Goal: Task Accomplishment & Management: Manage account settings

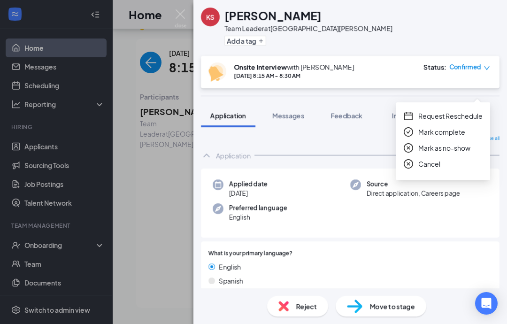
scroll to position [612, 0]
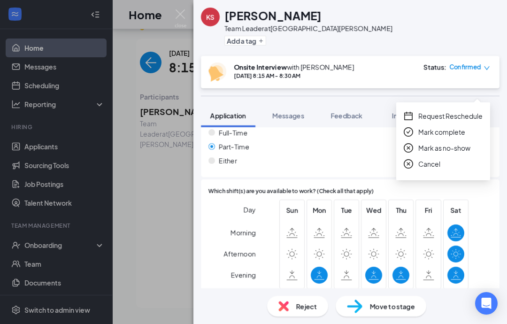
click at [454, 127] on span "Mark complete" at bounding box center [441, 132] width 47 height 10
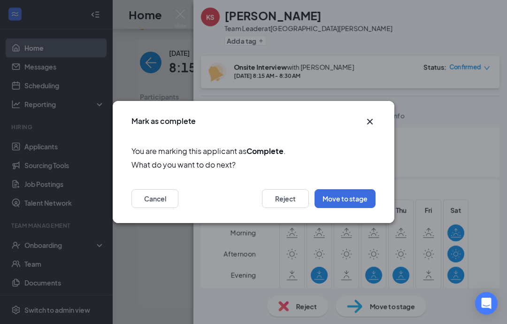
click at [361, 200] on button "Move to stage" at bounding box center [345, 198] width 61 height 19
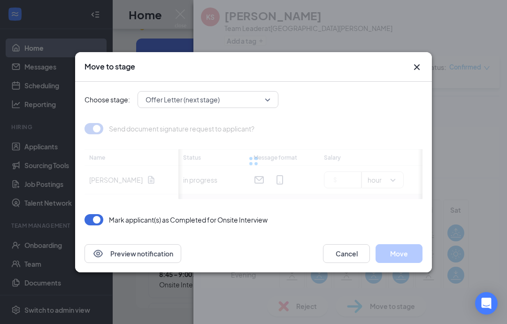
click at [186, 11] on div "Move to stage Choose stage: Offer Letter (next stage) Send document signature r…" at bounding box center [253, 162] width 507 height 324
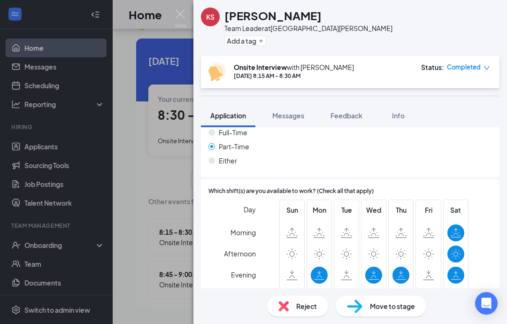
click at [424, 69] on div "Status :" at bounding box center [432, 66] width 23 height 9
click at [177, 13] on img at bounding box center [181, 18] width 12 height 18
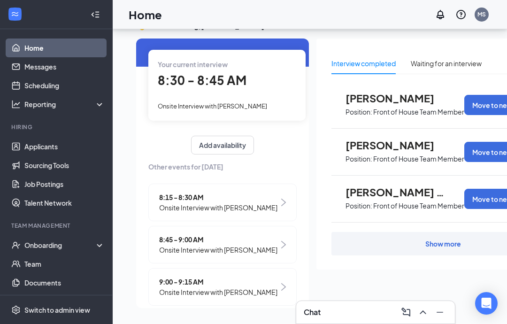
scroll to position [34, 0]
click at [213, 73] on span "8:30 - 8:45 AM" at bounding box center [202, 80] width 89 height 15
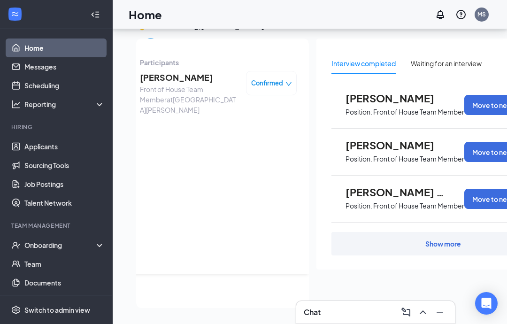
scroll to position [0, 0]
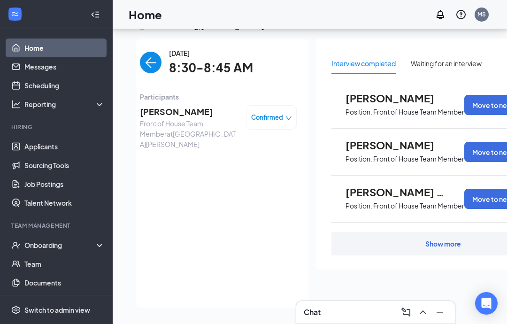
click at [161, 105] on span "[PERSON_NAME]" at bounding box center [189, 111] width 99 height 13
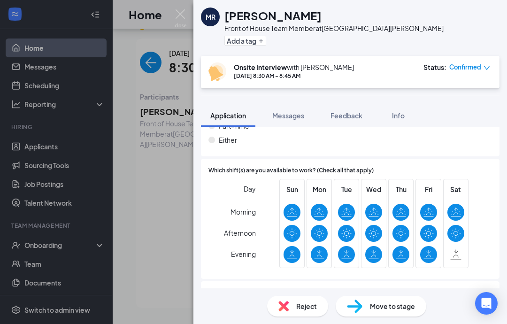
click at [485, 68] on icon "down" at bounding box center [487, 68] width 7 height 7
click at [493, 165] on div "Which shift(s) are you available to work? (Check all that apply) Day Morning Af…" at bounding box center [350, 219] width 299 height 120
click at [345, 115] on span "Feedback" at bounding box center [347, 115] width 32 height 8
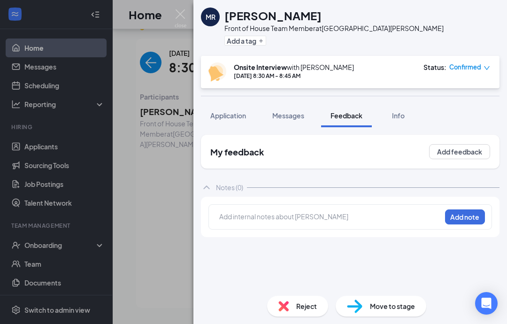
click at [326, 223] on div at bounding box center [330, 218] width 221 height 12
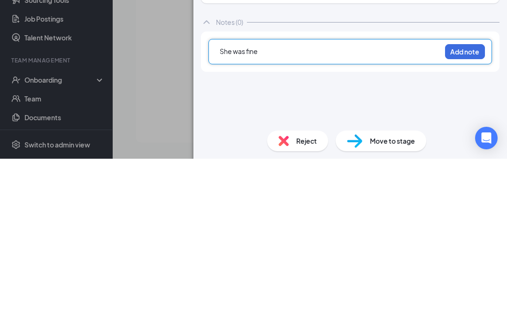
click at [476, 209] on button "Add note" at bounding box center [465, 216] width 40 height 15
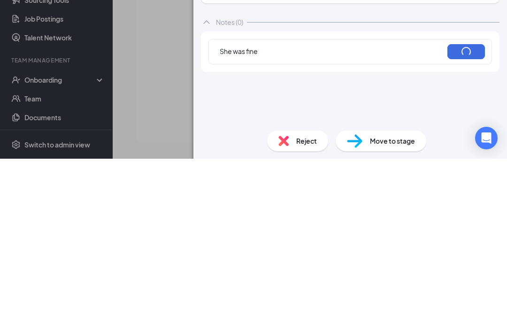
scroll to position [57, 0]
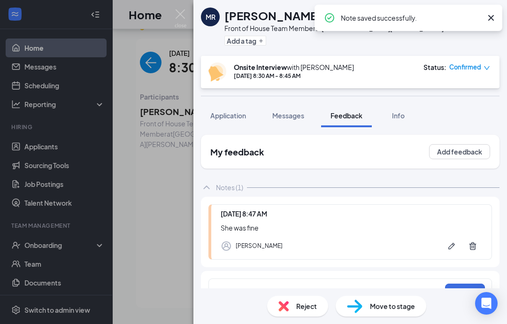
click at [486, 66] on icon "down" at bounding box center [487, 68] width 7 height 7
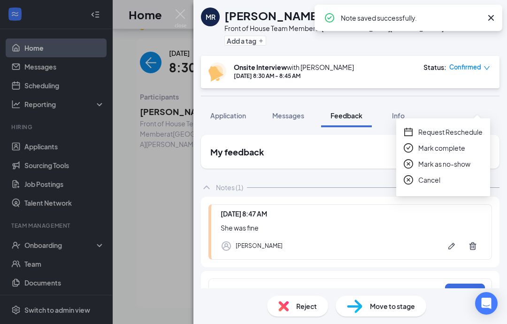
click at [448, 143] on span "Mark complete" at bounding box center [441, 148] width 47 height 10
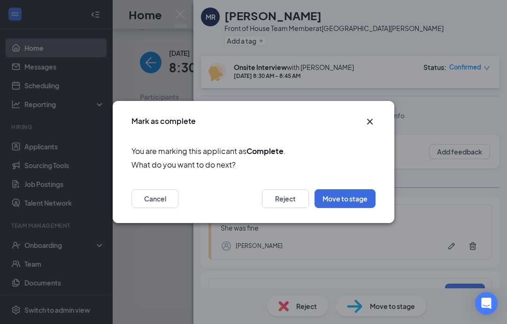
click at [353, 202] on button "Move to stage" at bounding box center [345, 198] width 61 height 19
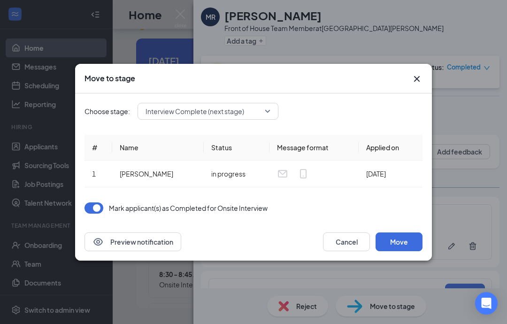
click at [396, 243] on button "Move" at bounding box center [399, 241] width 47 height 19
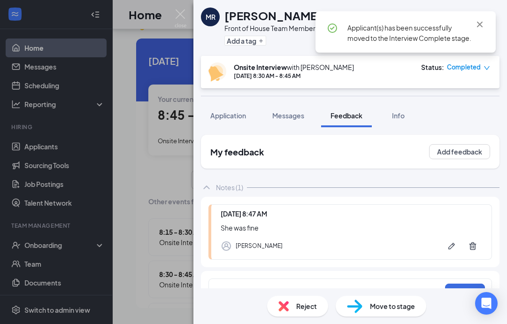
click at [187, 10] on div "[PERSON_NAME] Front of House Team Member at [GEOGRAPHIC_DATA][PERSON_NAME] Add …" at bounding box center [253, 162] width 507 height 324
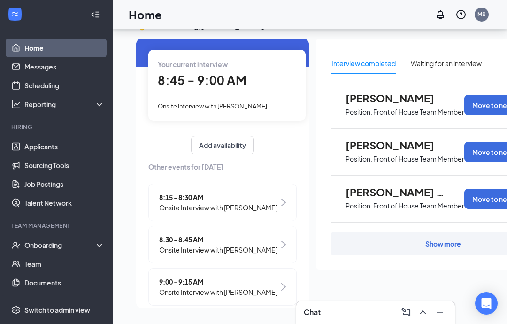
scroll to position [34, 0]
click at [211, 73] on span "8:45 - 9:00 AM" at bounding box center [202, 80] width 89 height 15
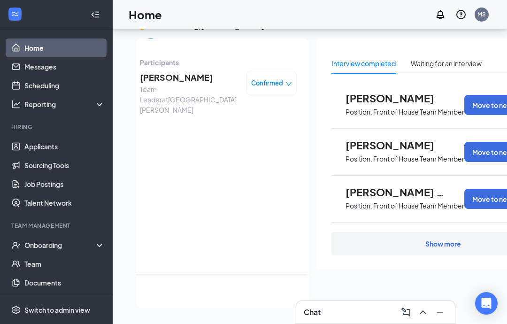
scroll to position [0, 0]
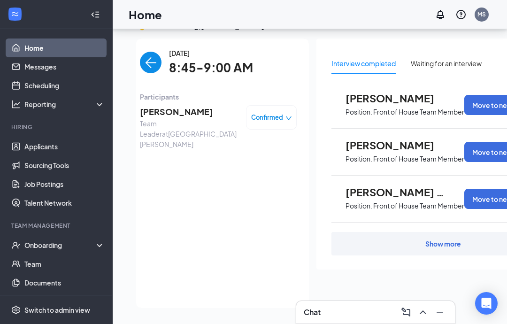
click at [176, 105] on span "[PERSON_NAME]" at bounding box center [189, 111] width 99 height 13
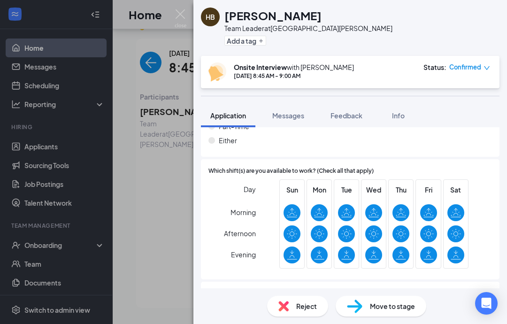
scroll to position [629, 0]
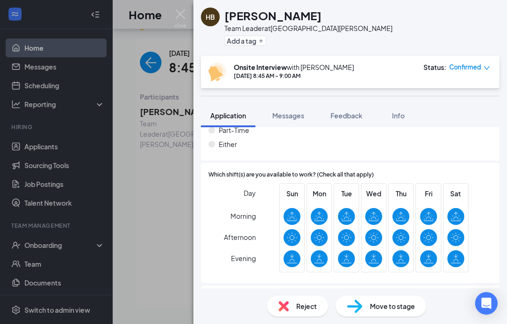
click at [354, 115] on span "Feedback" at bounding box center [347, 115] width 32 height 8
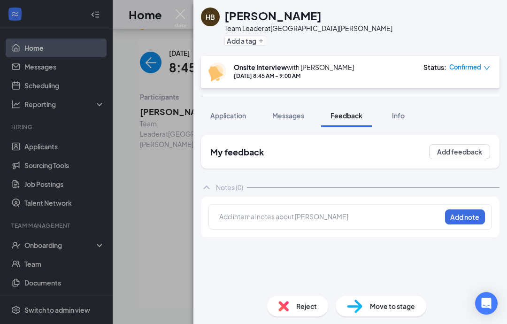
click at [306, 213] on div at bounding box center [330, 217] width 221 height 10
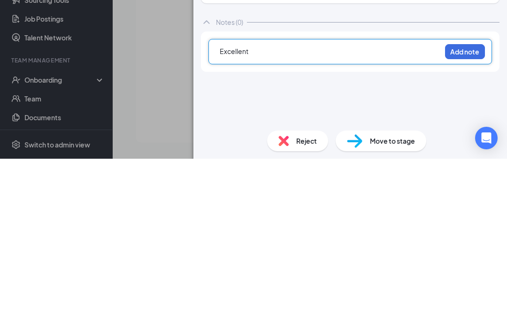
click at [470, 209] on button "Add note" at bounding box center [465, 216] width 40 height 15
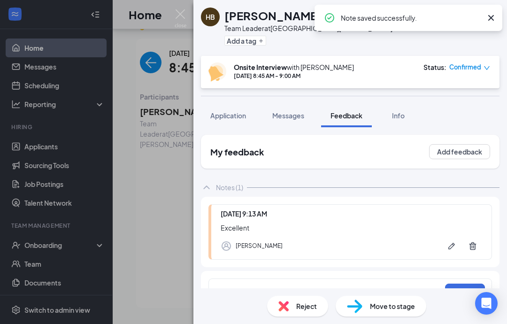
click at [470, 69] on span "Confirmed" at bounding box center [465, 66] width 32 height 9
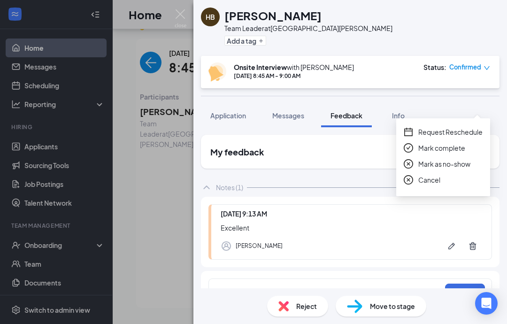
click at [445, 143] on span "Mark complete" at bounding box center [441, 148] width 47 height 10
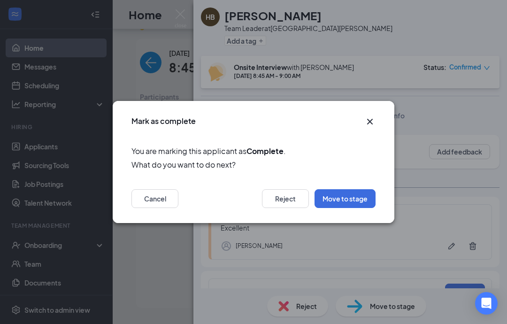
click at [373, 123] on icon "Cross" at bounding box center [369, 121] width 11 height 11
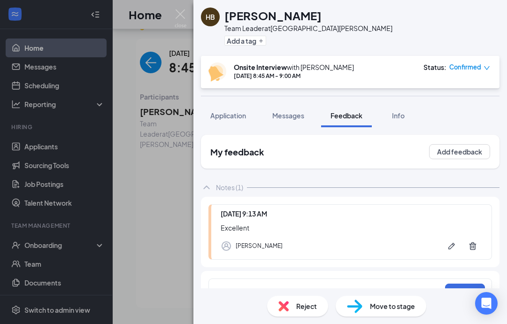
click at [182, 10] on img at bounding box center [181, 18] width 12 height 18
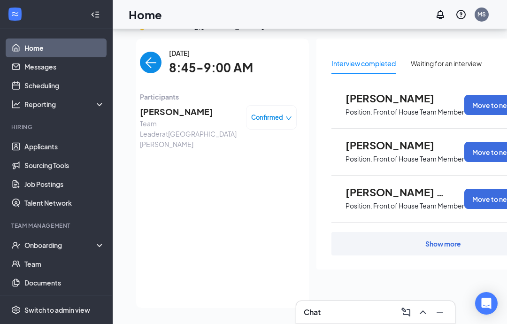
click at [147, 52] on img "back-button" at bounding box center [151, 63] width 22 height 22
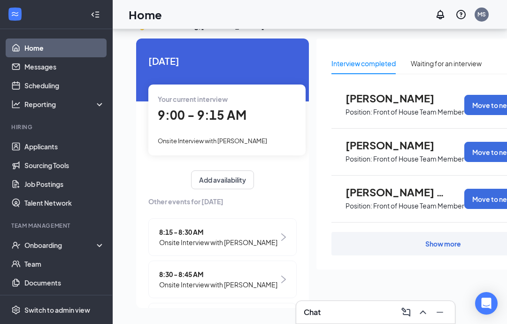
click at [234, 107] on span "9:00 - 9:15 AM" at bounding box center [202, 114] width 89 height 15
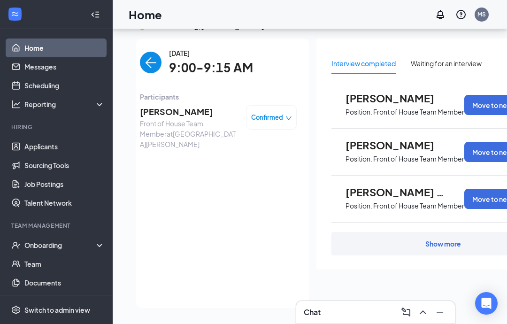
click at [193, 105] on span "[PERSON_NAME]" at bounding box center [189, 111] width 99 height 13
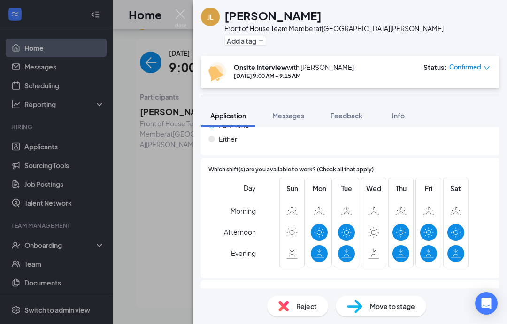
scroll to position [580, 0]
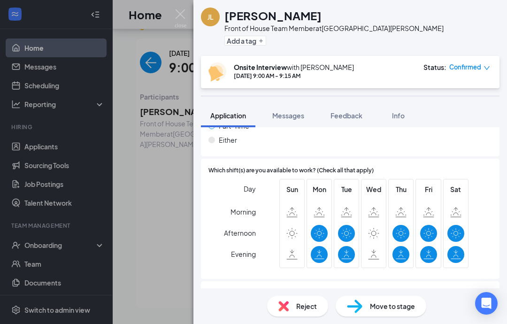
click at [348, 116] on span "Feedback" at bounding box center [347, 115] width 32 height 8
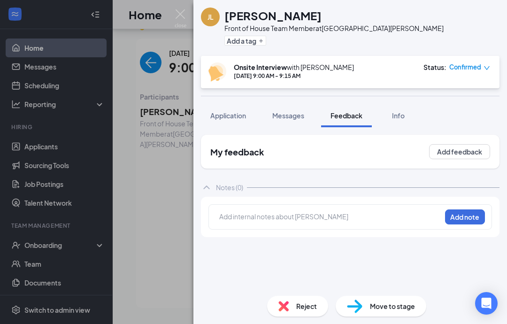
click at [299, 218] on div at bounding box center [330, 217] width 221 height 10
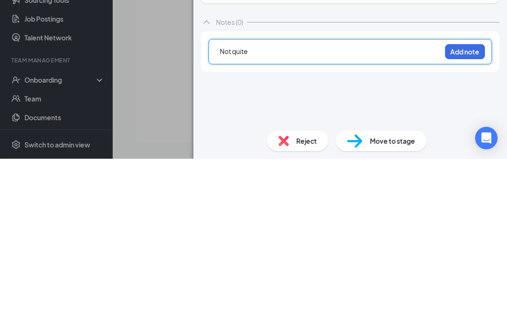
click at [478, 209] on button "Add note" at bounding box center [465, 216] width 40 height 15
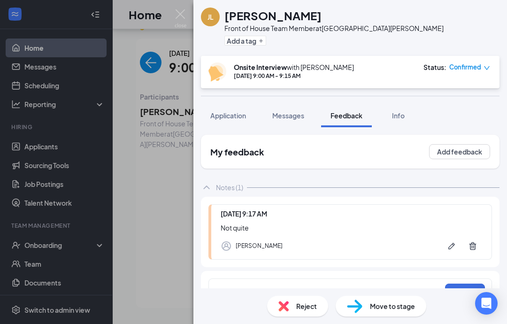
click at [476, 68] on span "Confirmed" at bounding box center [465, 66] width 32 height 9
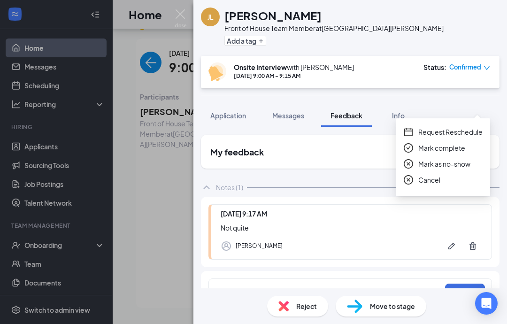
click at [450, 143] on span "Mark complete" at bounding box center [441, 148] width 47 height 10
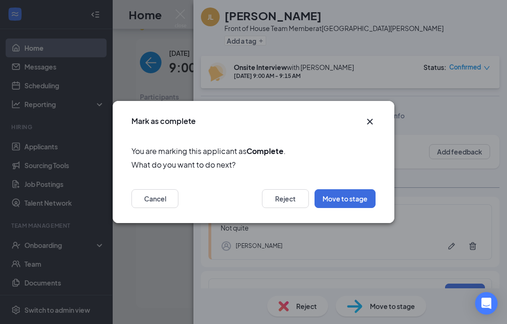
click at [354, 202] on button "Move to stage" at bounding box center [345, 198] width 61 height 19
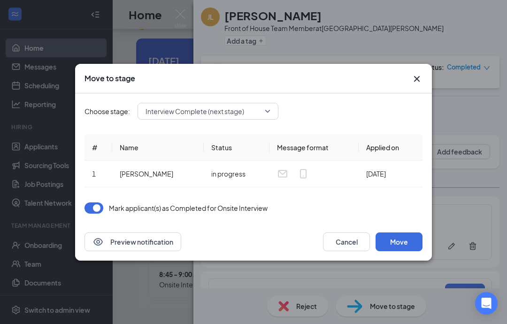
click at [409, 243] on button "Move" at bounding box center [399, 241] width 47 height 19
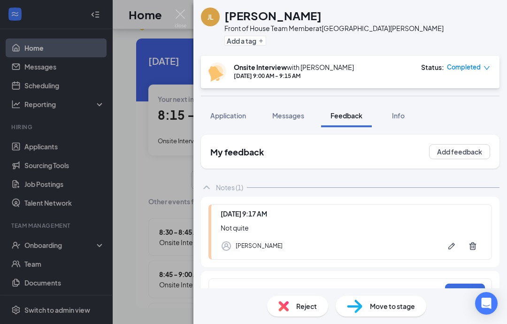
click at [175, 11] on img at bounding box center [181, 18] width 12 height 18
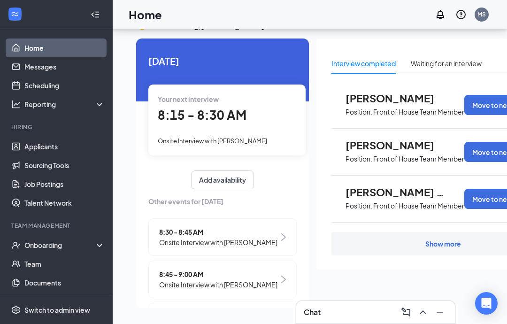
scroll to position [51, 0]
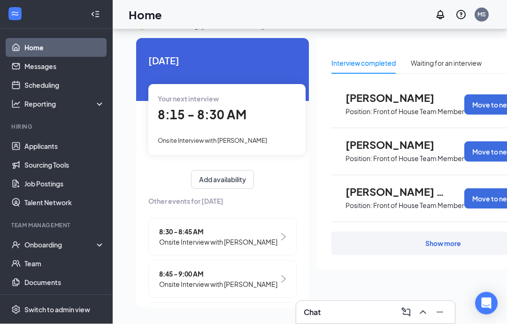
click at [375, 151] on span "Position: Front of House Team Member" at bounding box center [405, 158] width 119 height 14
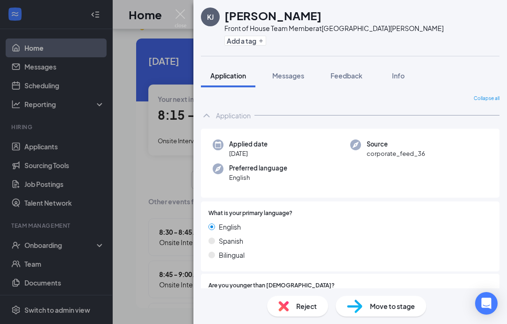
scroll to position [38, 0]
click at [395, 308] on span "Move to stage" at bounding box center [392, 306] width 45 height 10
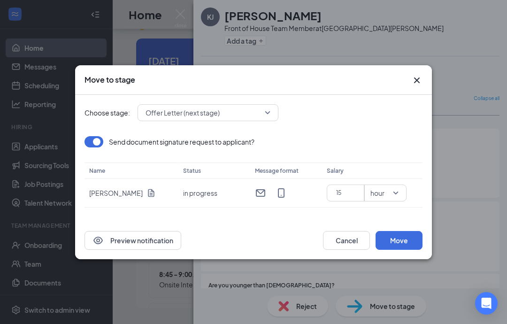
click at [400, 244] on button "Move" at bounding box center [399, 240] width 47 height 19
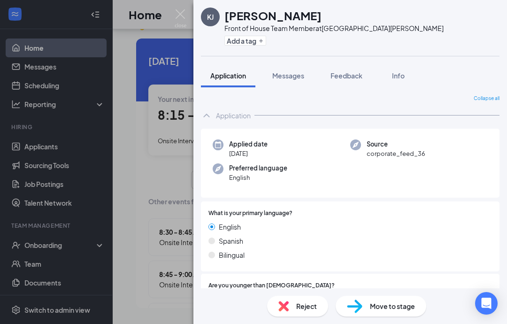
scroll to position [0, 0]
click at [180, 13] on img at bounding box center [181, 18] width 12 height 18
